Goal: Communication & Community: Share content

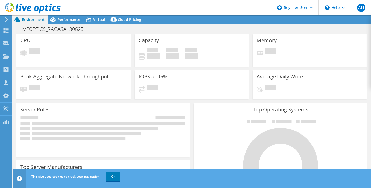
select select "USD"
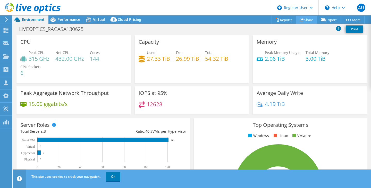
click at [307, 22] on link "Share" at bounding box center [306, 20] width 21 height 8
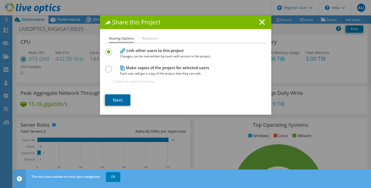
click at [122, 98] on link "Next" at bounding box center [117, 100] width 25 height 11
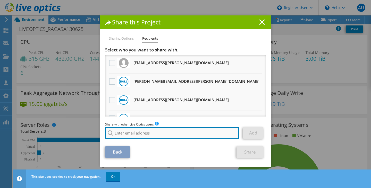
click at [169, 132] on input "search" at bounding box center [172, 133] width 134 height 11
type input "m"
paste input "1010595"
type input "1"
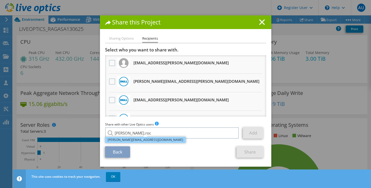
click at [157, 141] on li "[PERSON_NAME][EMAIL_ADDRESS][DOMAIN_NAME]" at bounding box center [145, 140] width 81 height 6
type input "[PERSON_NAME][EMAIL_ADDRESS][DOMAIN_NAME]"
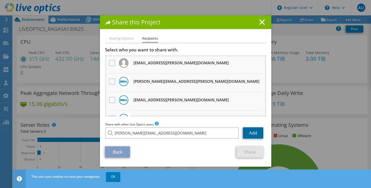
click at [249, 133] on link "Add" at bounding box center [253, 133] width 20 height 11
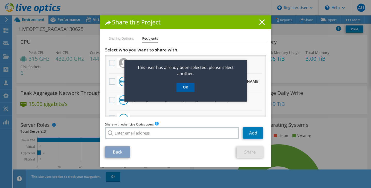
click at [181, 87] on link "OK" at bounding box center [186, 88] width 18 height 10
